Goal: Information Seeking & Learning: Learn about a topic

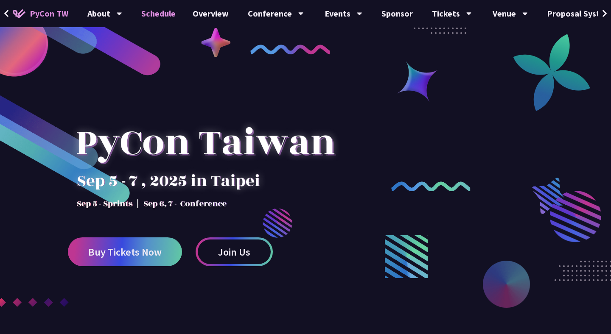
click at [162, 15] on link "Schedule" at bounding box center [158, 13] width 51 height 27
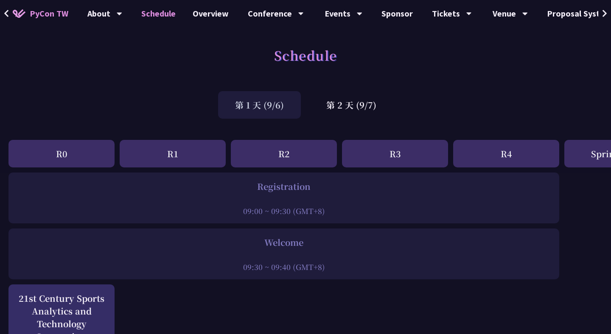
click at [163, 150] on div "R1" at bounding box center [173, 154] width 106 height 28
click at [78, 166] on div "R0" at bounding box center [61, 154] width 106 height 28
click at [179, 160] on div "R1" at bounding box center [173, 154] width 106 height 28
click at [285, 146] on div "R2" at bounding box center [284, 154] width 106 height 28
click at [401, 146] on div "R3" at bounding box center [395, 154] width 106 height 28
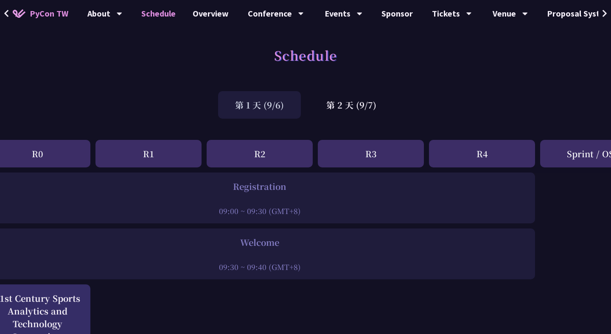
scroll to position [0, 70]
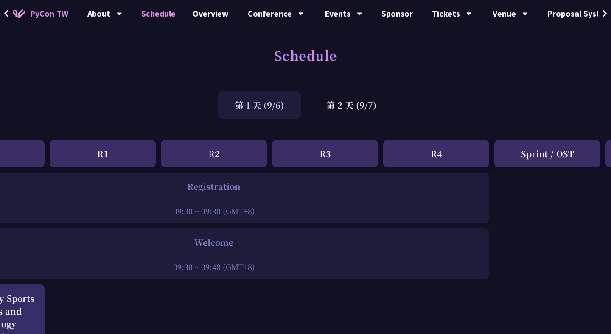
click at [413, 149] on div "R4" at bounding box center [436, 154] width 106 height 28
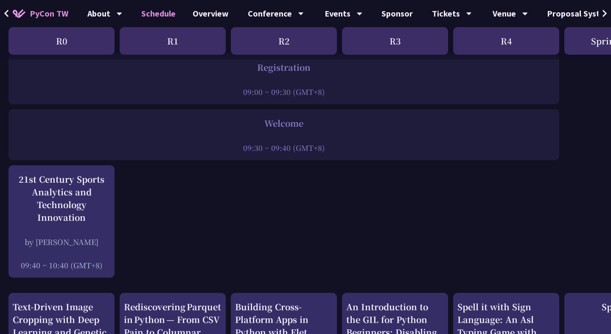
scroll to position [0, 0]
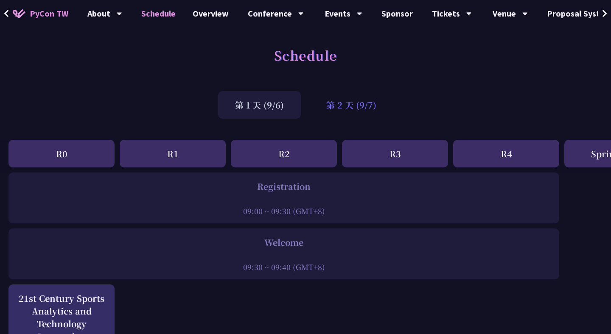
click at [336, 109] on div "第 2 天 (9/7)" at bounding box center [351, 105] width 84 height 28
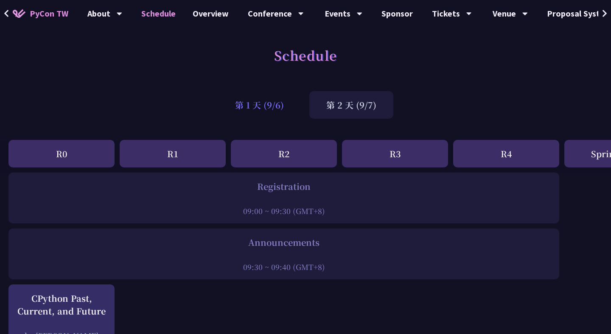
click at [255, 110] on div "第 1 天 (9/6)" at bounding box center [259, 105] width 83 height 28
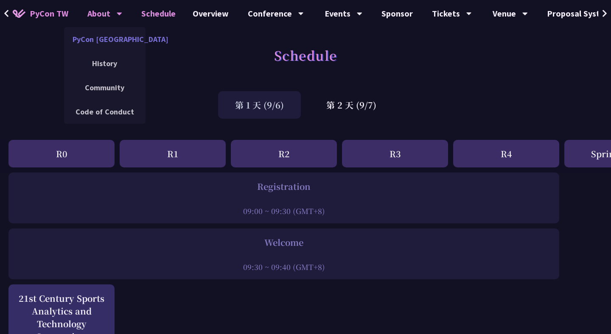
click at [106, 34] on link "PyCon [GEOGRAPHIC_DATA]" at bounding box center [104, 39] width 81 height 20
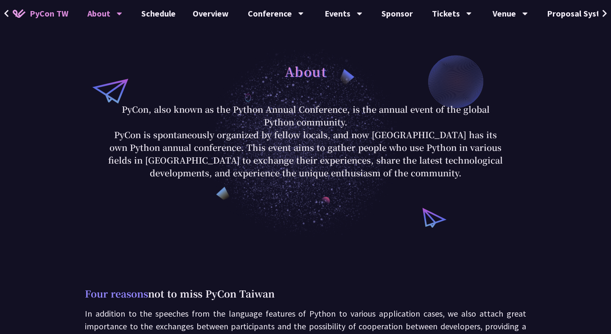
click at [294, 130] on p "PyCon is spontaneously organized by fellow locals, and now [GEOGRAPHIC_DATA] ha…" at bounding box center [305, 154] width 395 height 51
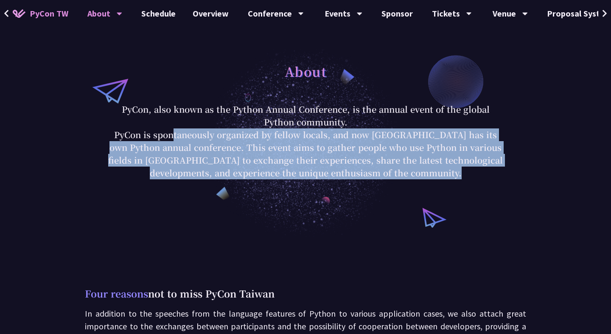
click at [294, 130] on p "PyCon is spontaneously organized by fellow locals, and now [GEOGRAPHIC_DATA] ha…" at bounding box center [305, 154] width 395 height 51
click at [302, 143] on p "PyCon is spontaneously organized by fellow locals, and now [GEOGRAPHIC_DATA] ha…" at bounding box center [305, 154] width 395 height 51
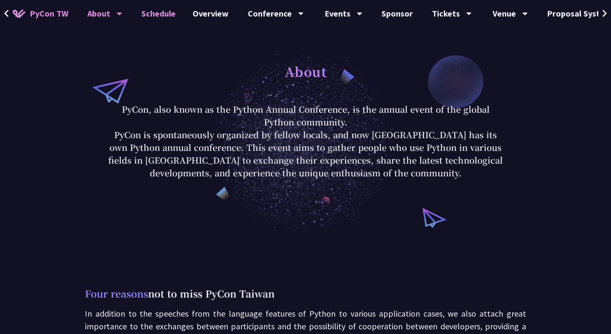
click at [153, 10] on link "Schedule" at bounding box center [158, 13] width 51 height 27
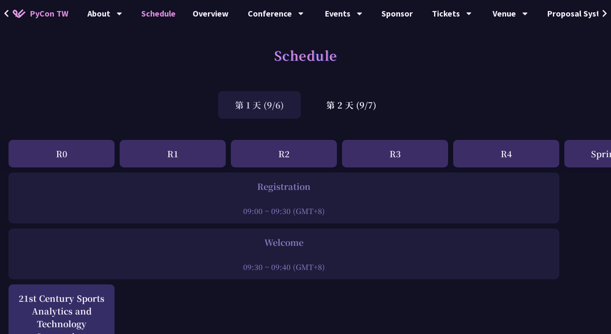
click at [45, 11] on span "PyCon TW" at bounding box center [49, 13] width 39 height 13
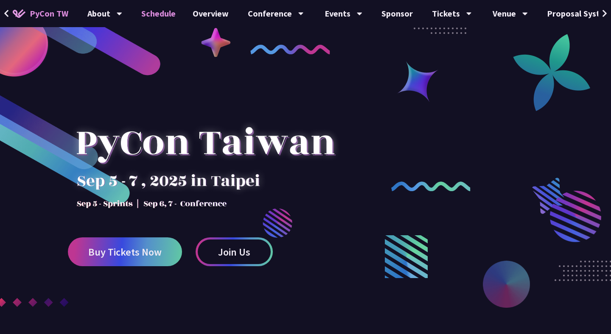
click at [153, 14] on link "Schedule" at bounding box center [158, 13] width 51 height 27
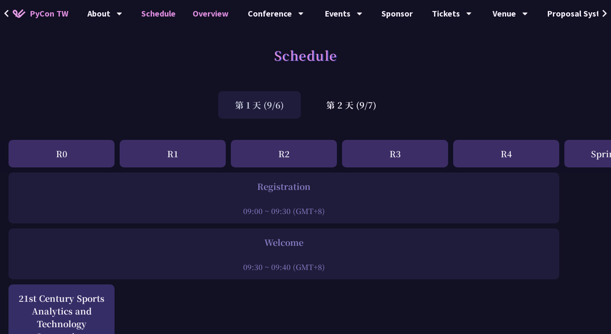
click at [221, 14] on link "Overview" at bounding box center [210, 13] width 53 height 27
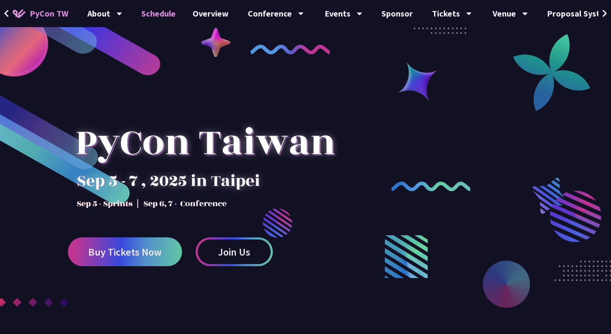
click at [158, 9] on link "Schedule" at bounding box center [158, 13] width 51 height 27
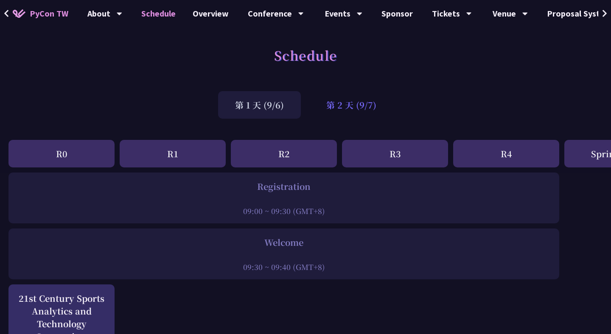
click at [346, 108] on div "第 2 天 (9/7)" at bounding box center [351, 105] width 84 height 28
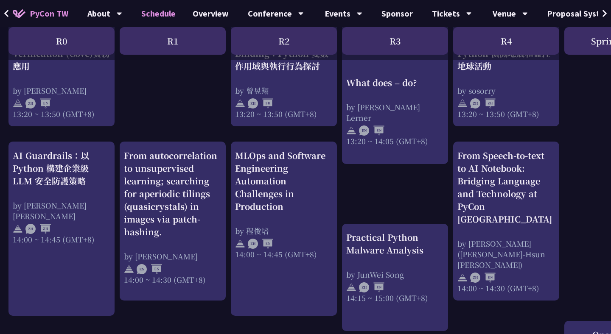
scroll to position [792, 0]
